Goal: Task Accomplishment & Management: Complete application form

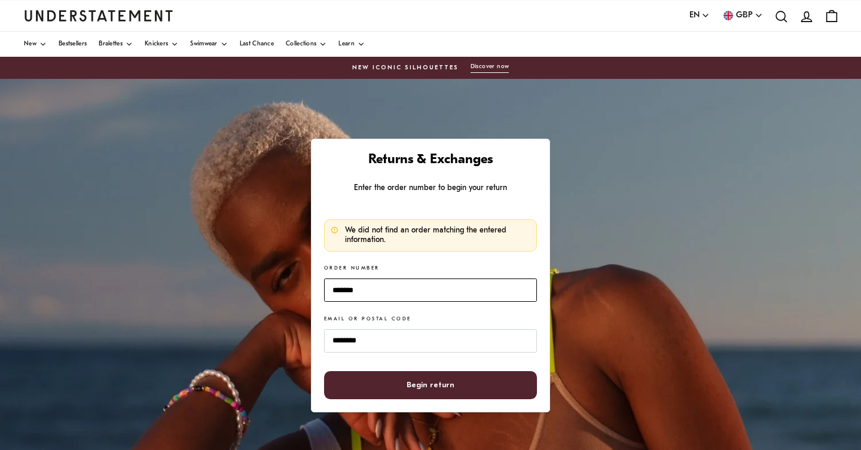
click at [424, 289] on input "*******" at bounding box center [430, 290] width 213 height 23
click at [421, 296] on input "*******" at bounding box center [430, 290] width 213 height 23
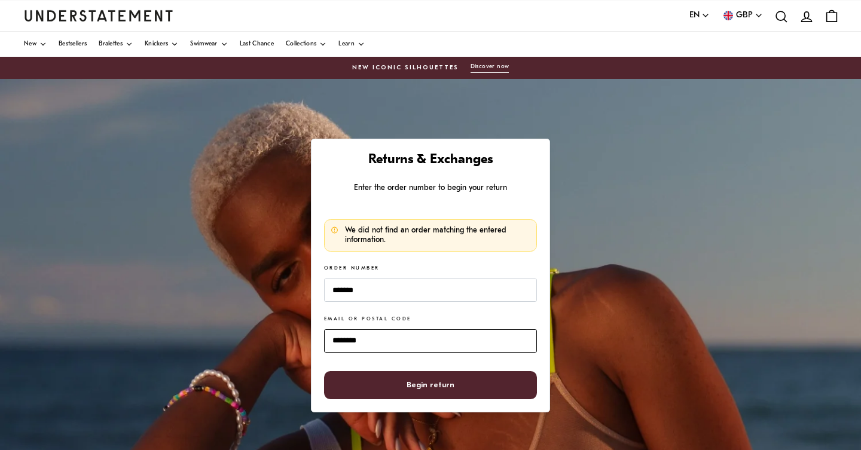
click at [390, 337] on input "********" at bounding box center [430, 340] width 213 height 23
click at [356, 344] on input "********" at bounding box center [430, 340] width 213 height 23
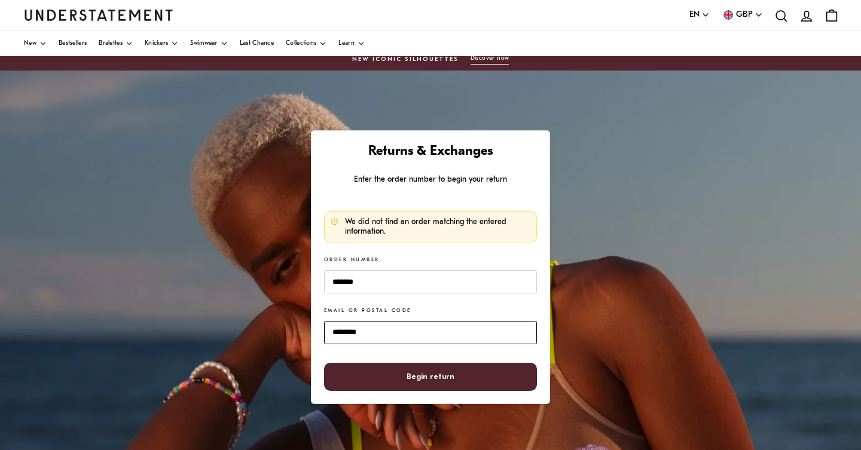
click at [356, 335] on input "********" at bounding box center [430, 332] width 213 height 23
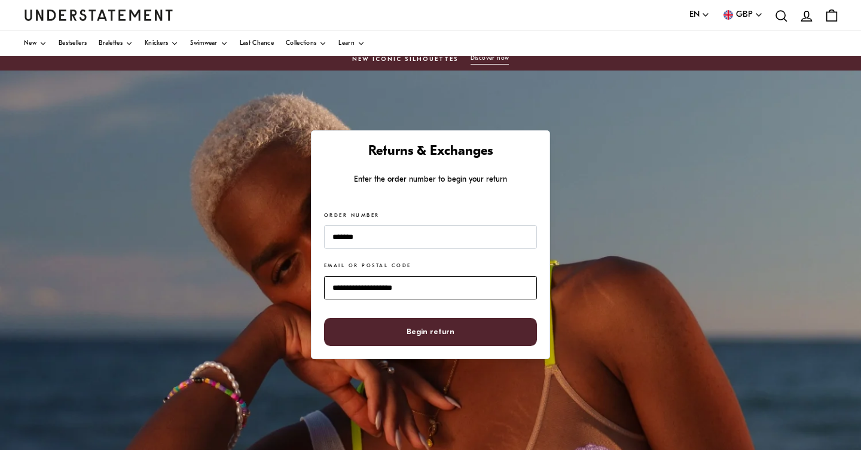
type input "**********"
click at [402, 343] on span "Begin return" at bounding box center [430, 332] width 187 height 27
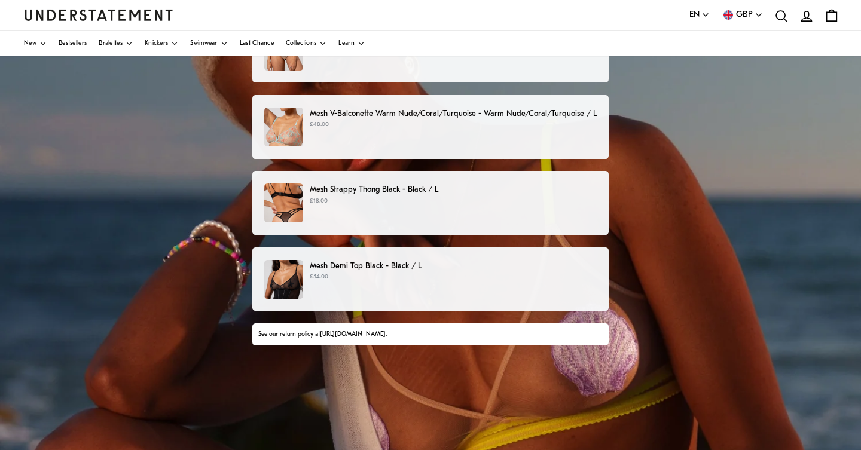
scroll to position [140, 0]
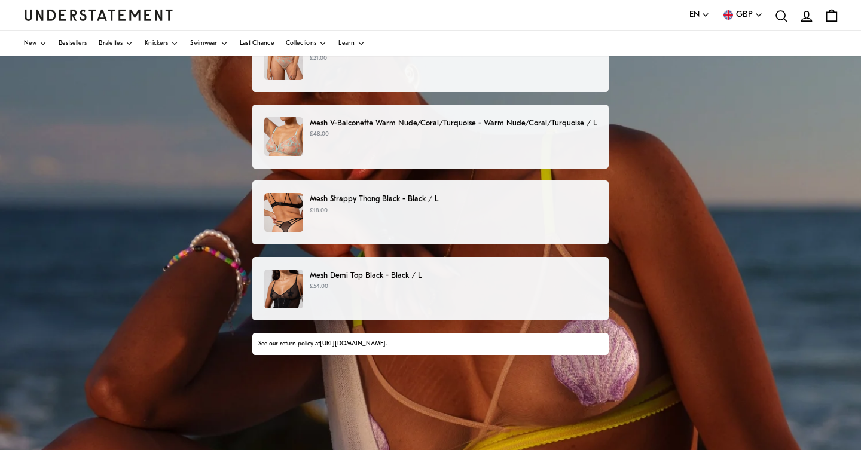
click at [444, 231] on div "Mesh Strappy Thong Black - Black / L £18.00" at bounding box center [430, 212] width 332 height 39
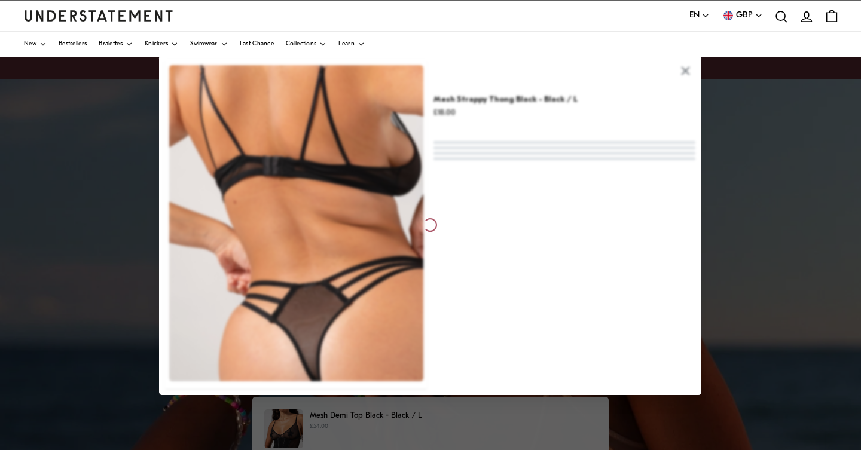
click at [115, 256] on div at bounding box center [430, 225] width 861 height 450
click at [733, 157] on div at bounding box center [430, 225] width 861 height 450
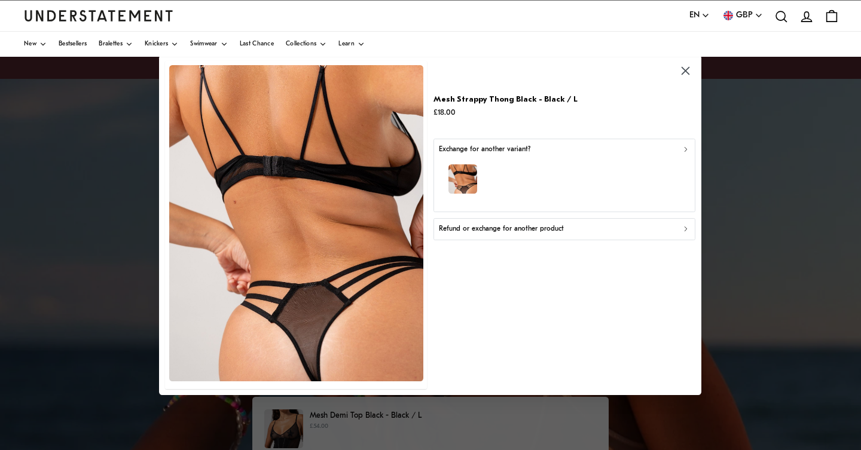
click at [552, 234] on button "Refund or exchange for another product" at bounding box center [565, 229] width 262 height 22
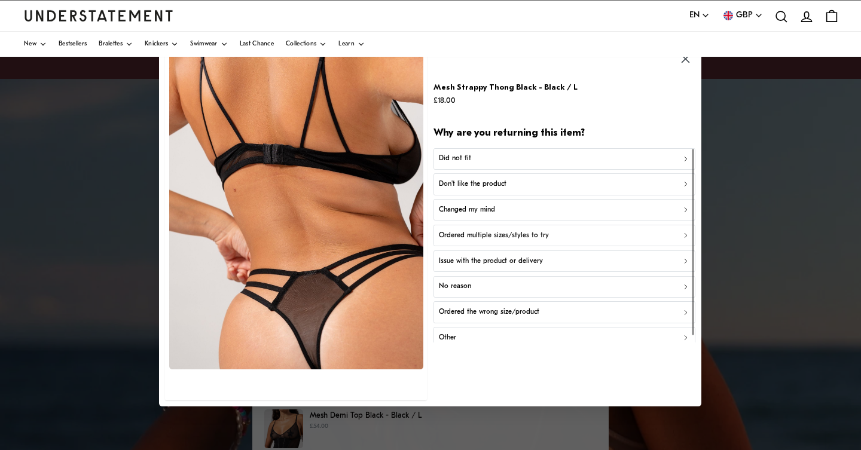
click at [505, 161] on div "Did not fit" at bounding box center [564, 159] width 251 height 11
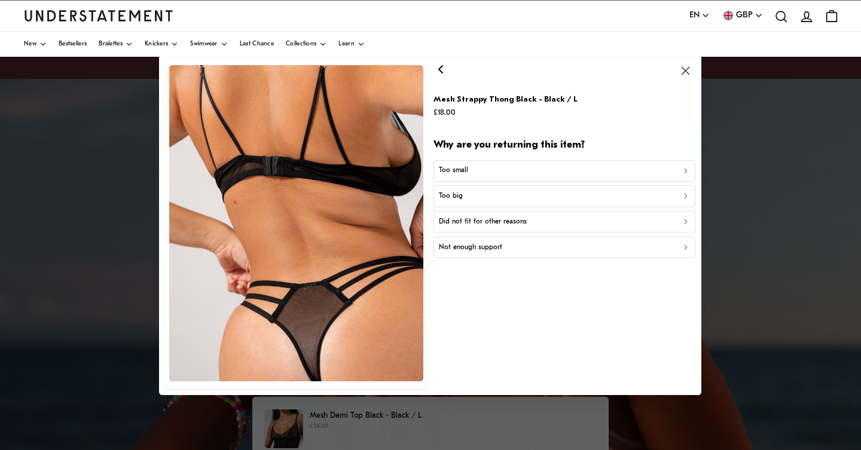
click at [496, 196] on div "Too big" at bounding box center [564, 196] width 251 height 11
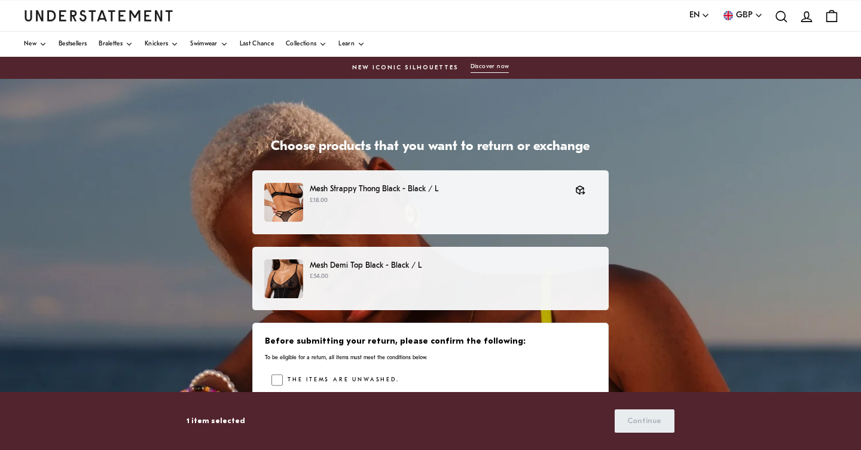
scroll to position [123, 0]
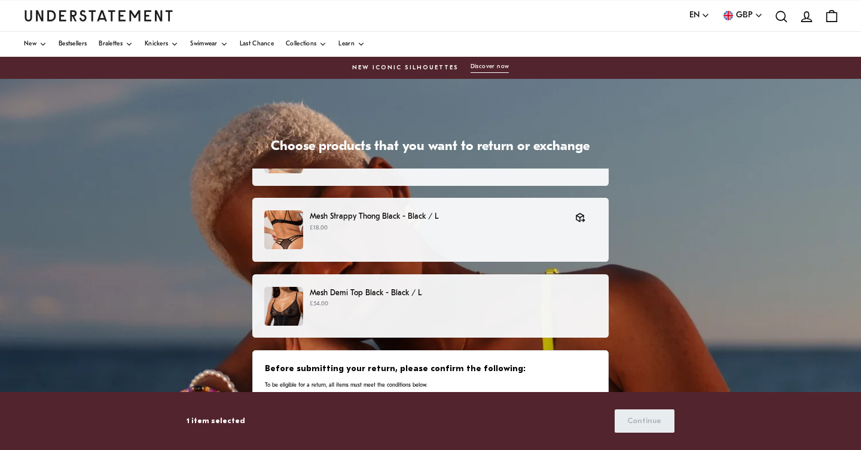
click at [471, 298] on p "Mesh Demi Top Black - Black / L" at bounding box center [453, 293] width 287 height 13
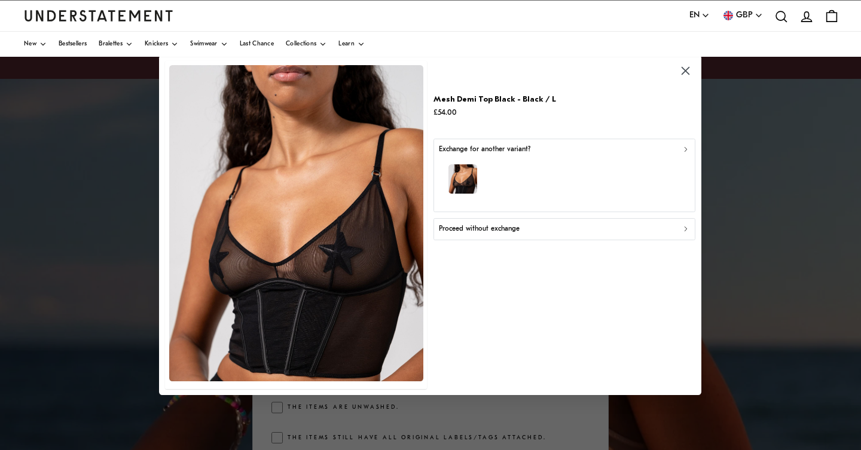
click at [529, 190] on div "button" at bounding box center [564, 181] width 251 height 52
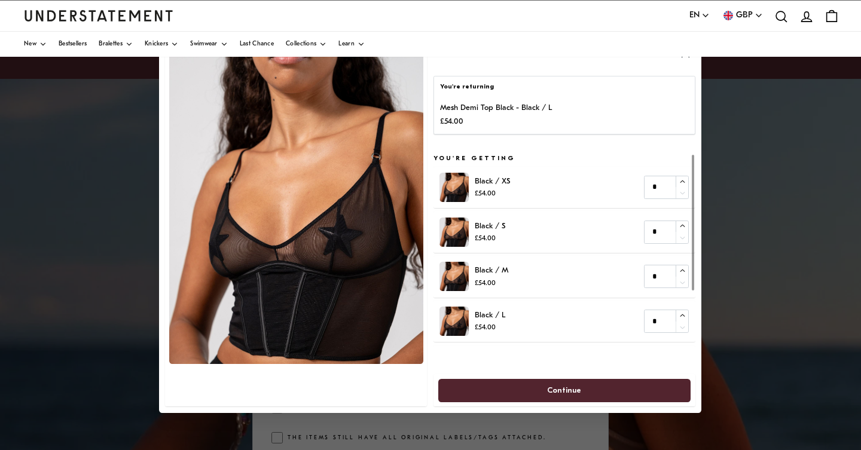
click at [741, 188] on div at bounding box center [430, 225] width 861 height 450
click at [689, 60] on button "button" at bounding box center [686, 54] width 20 height 20
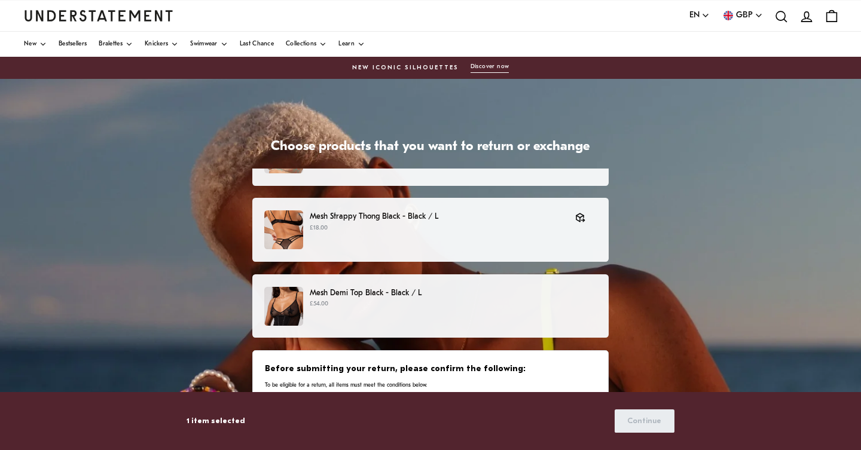
click at [467, 295] on p "Mesh Demi Top Black - Black / L" at bounding box center [453, 293] width 287 height 13
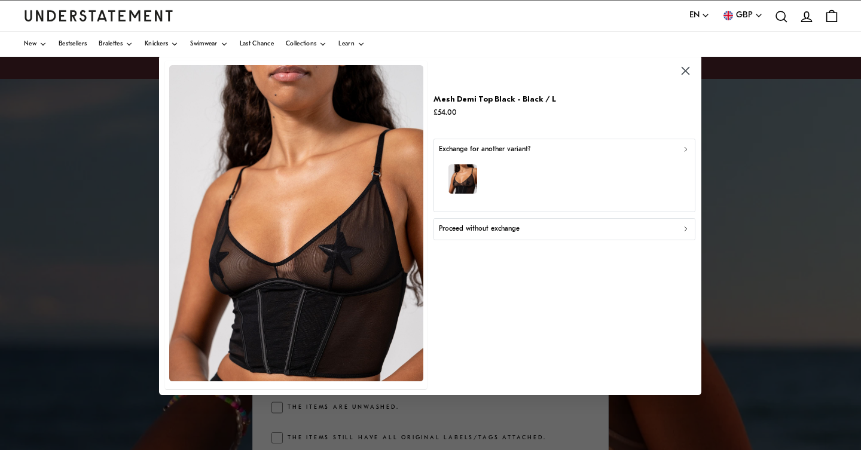
click at [508, 231] on p "Proceed without exchange" at bounding box center [479, 229] width 81 height 11
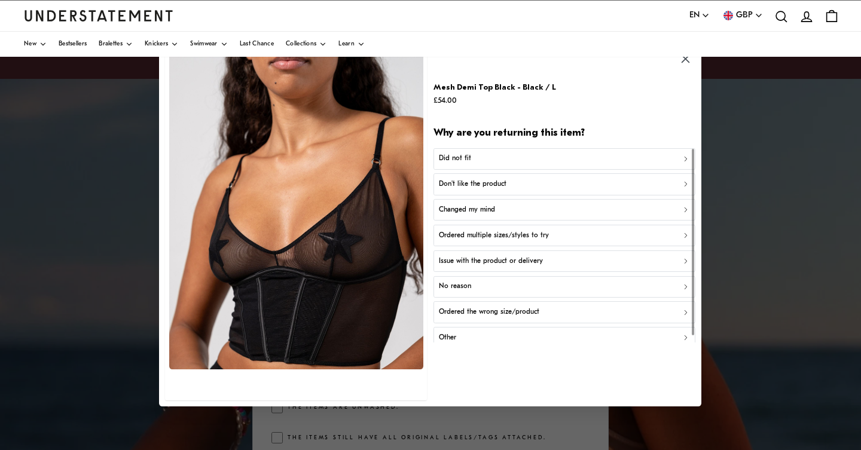
click at [495, 160] on div "Did not fit" at bounding box center [564, 159] width 251 height 11
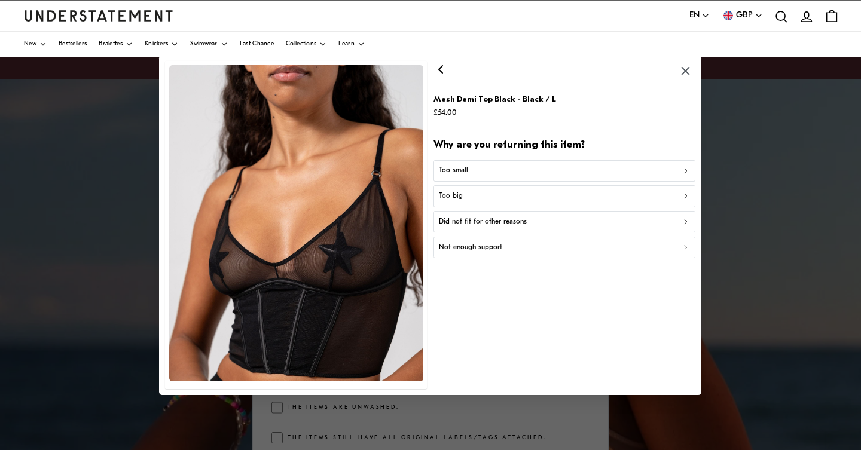
click at [500, 195] on div "Too big" at bounding box center [564, 196] width 251 height 11
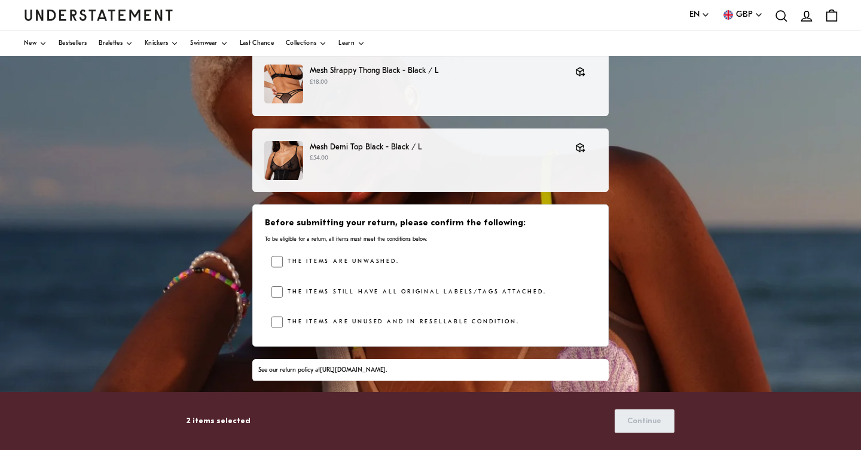
scroll to position [158, 0]
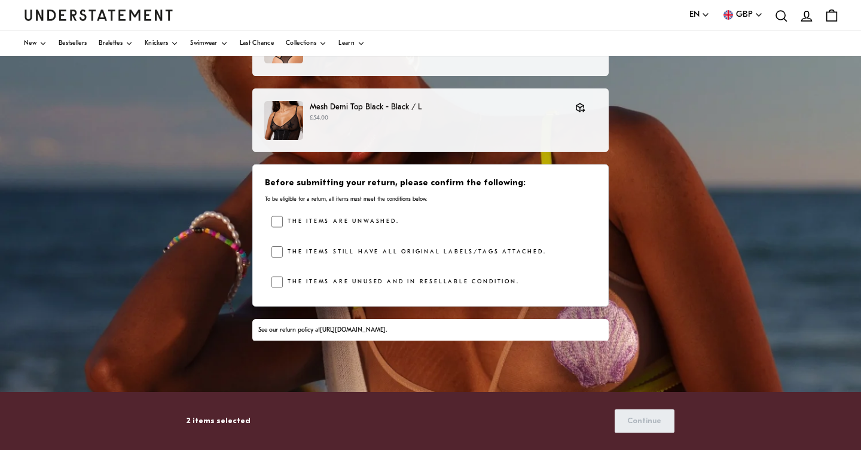
click at [381, 253] on label "The items still have all original labels/tags attached." at bounding box center [414, 252] width 263 height 12
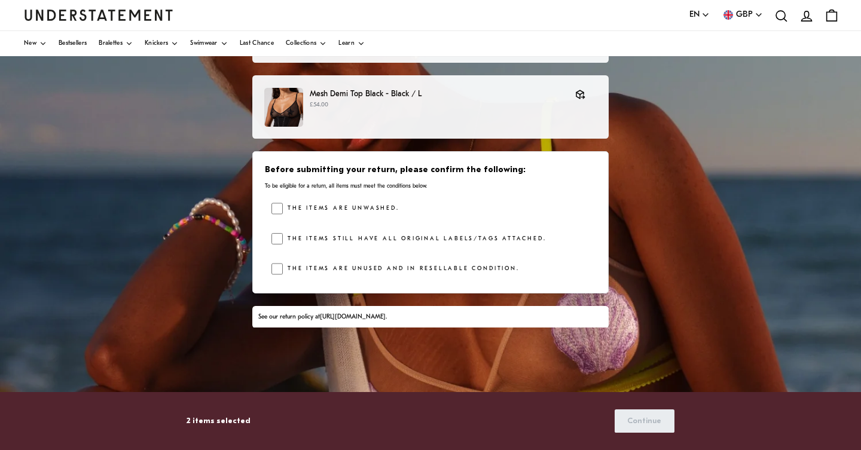
scroll to position [181, 0]
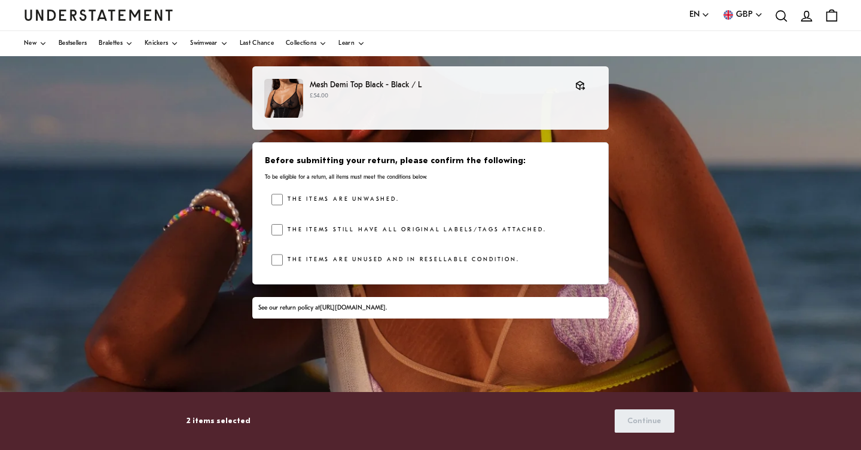
click at [381, 262] on label "The items are unused and in resellable condition." at bounding box center [401, 260] width 236 height 12
click at [362, 202] on label "The items are unwashed." at bounding box center [341, 200] width 116 height 12
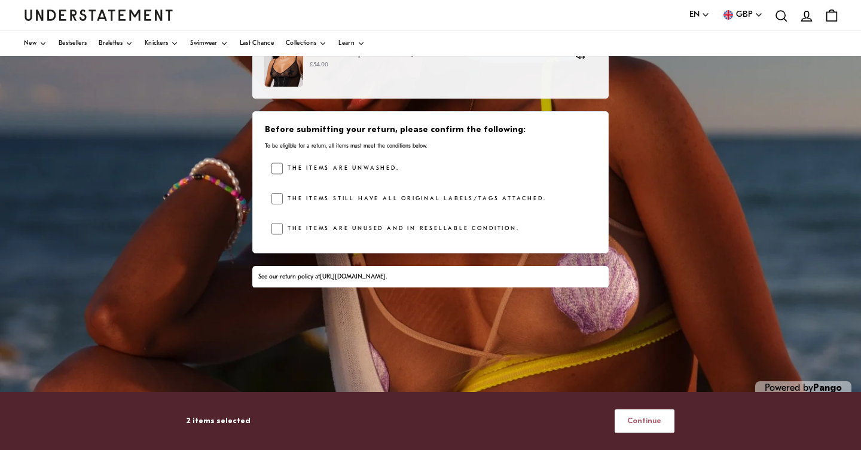
scroll to position [227, 0]
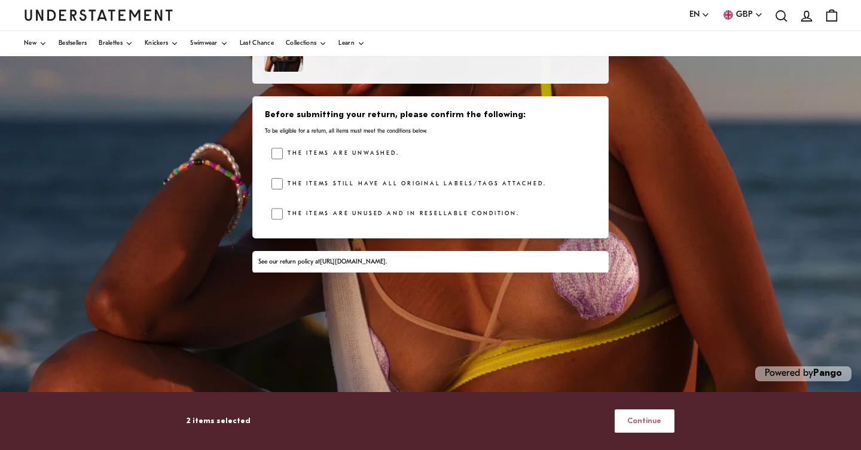
click at [634, 424] on span "Continue" at bounding box center [644, 421] width 34 height 22
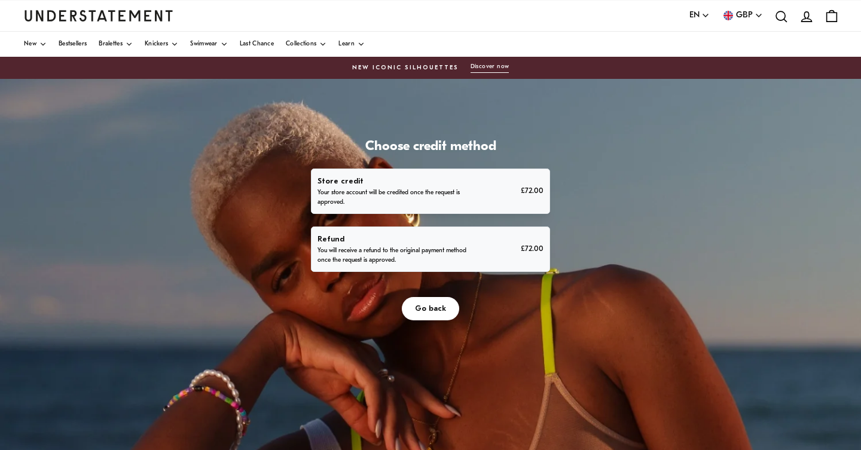
click at [437, 255] on p "You will receive a refund to the original payment method once the request is ap…" at bounding box center [394, 255] width 153 height 19
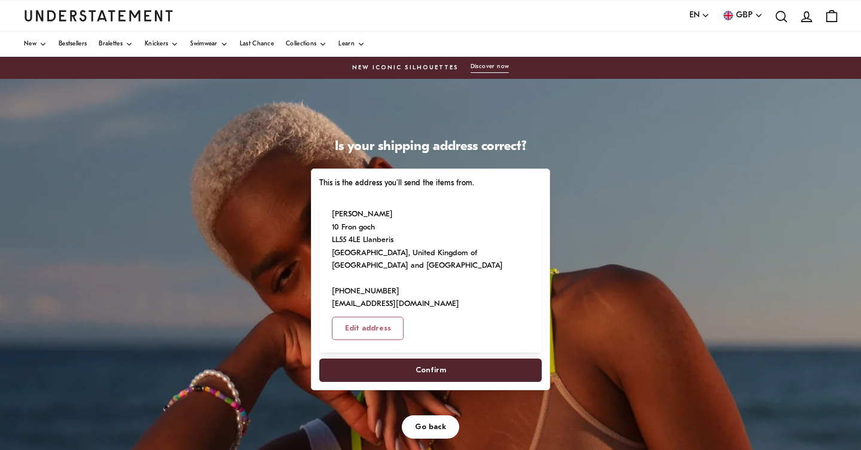
click at [429, 376] on span "Confirm" at bounding box center [431, 370] width 30 height 22
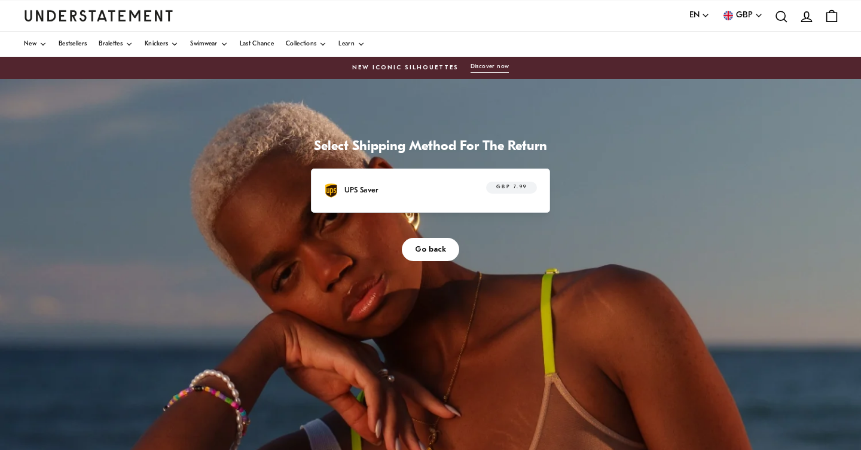
click at [437, 185] on div "UPS Saver GBP 7.99" at bounding box center [430, 191] width 213 height 19
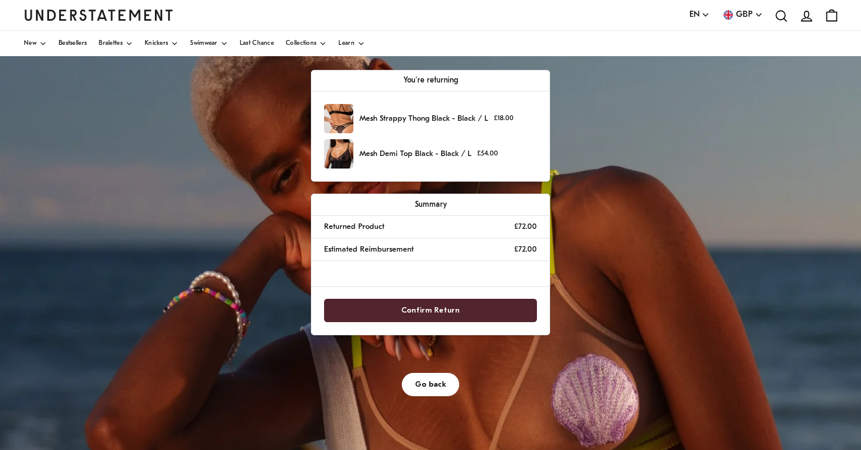
scroll to position [114, 0]
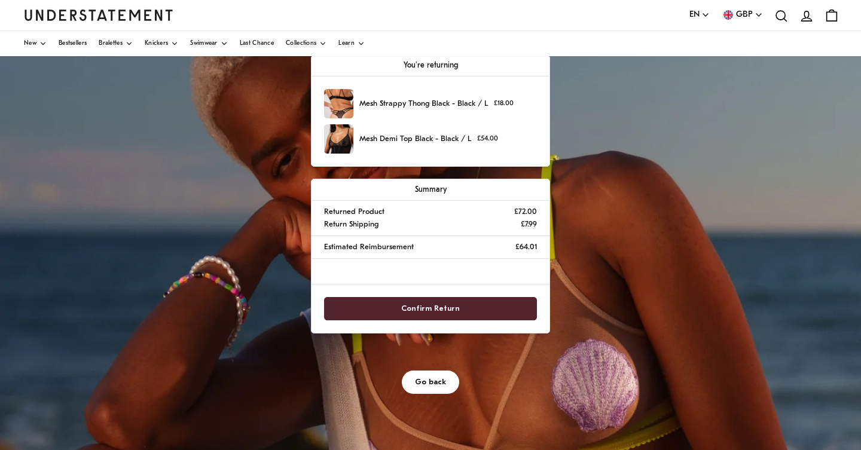
click at [447, 308] on span "Confirm Return" at bounding box center [430, 309] width 59 height 22
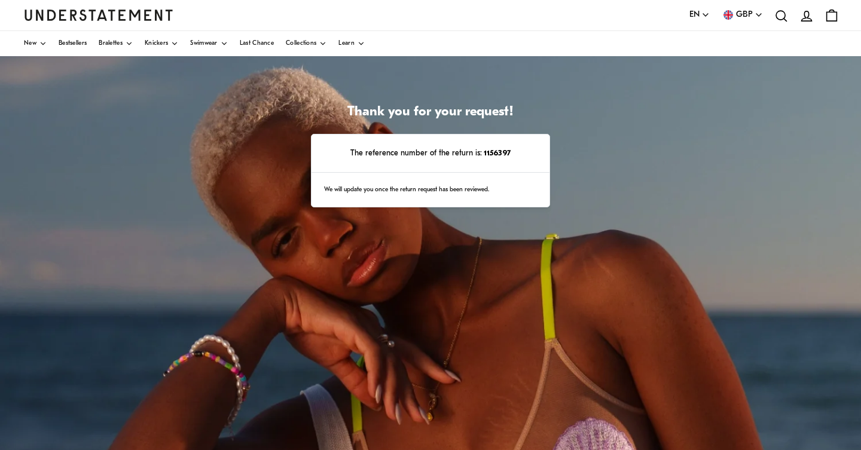
scroll to position [29, 0]
